Goal: Task Accomplishment & Management: Use online tool/utility

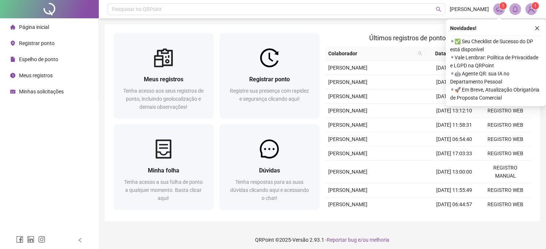
click at [35, 44] on span "Registrar ponto" at bounding box center [37, 43] width 36 height 6
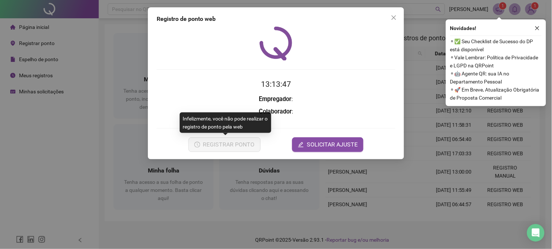
click at [240, 143] on span "REGISTRAR PONTO" at bounding box center [229, 144] width 52 height 9
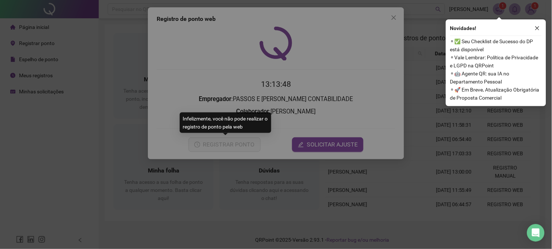
click at [240, 142] on div "Registro de ponto web Registrando ponto web, aguarde... Colaborador : [PERSON_N…" at bounding box center [276, 124] width 552 height 249
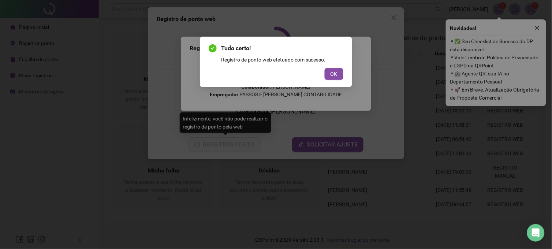
drag, startPoint x: 339, startPoint y: 71, endPoint x: 370, endPoint y: 39, distance: 44.8
click at [344, 65] on div "Tudo certo! Registro de ponto web efetuado com sucesso. OK" at bounding box center [276, 62] width 152 height 51
click at [335, 70] on span "OK" at bounding box center [334, 74] width 7 height 8
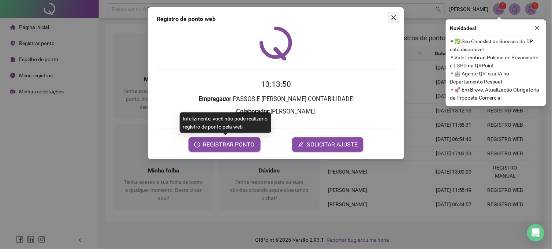
click at [392, 20] on div "Tudo certo! Registro de ponto web efetuado com sucesso. OK" at bounding box center [276, 124] width 552 height 249
click at [394, 15] on button "Close" at bounding box center [394, 18] width 12 height 12
